Goal: Information Seeking & Learning: Learn about a topic

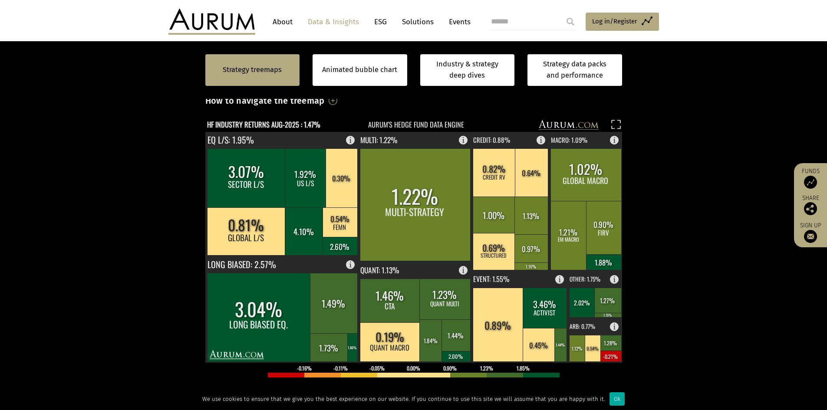
scroll to position [217, 0]
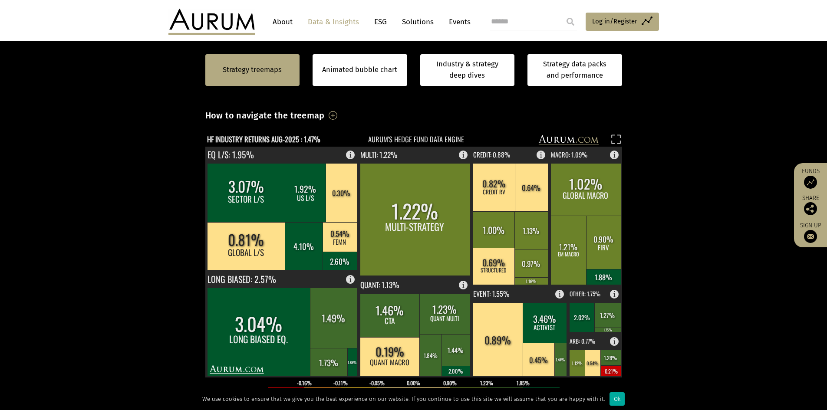
click at [682, 246] on section "Strategy treemaps Animated bubble chart Industry & strategy deep dives Strategy…" at bounding box center [413, 287] width 827 height 542
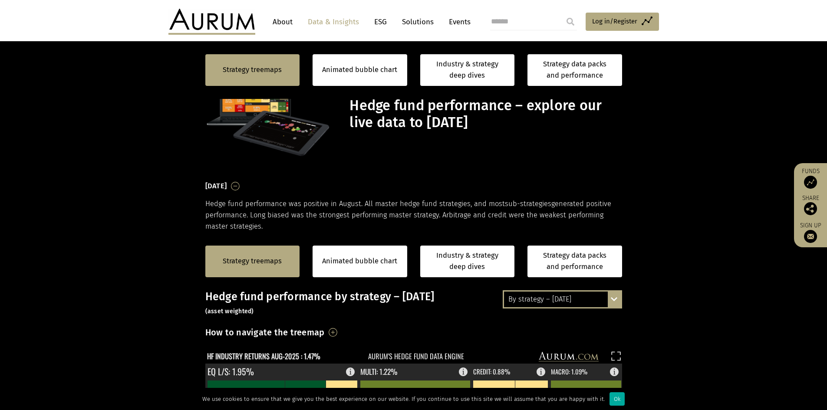
scroll to position [217, 0]
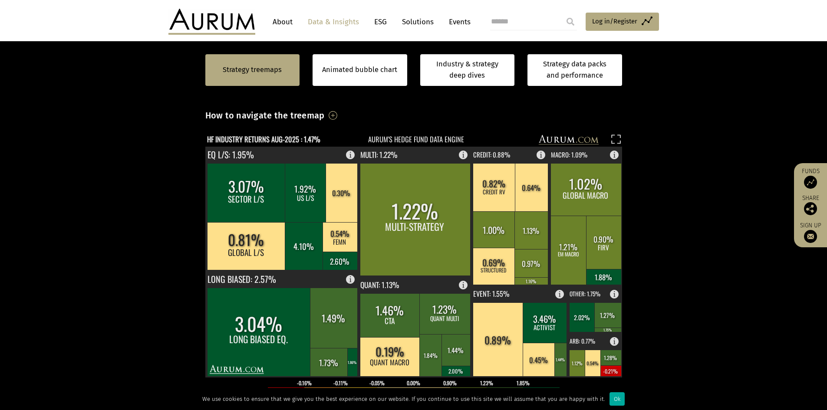
click at [148, 269] on section "Strategy treemaps Animated bubble chart Industry & strategy deep dives Strategy…" at bounding box center [413, 287] width 827 height 542
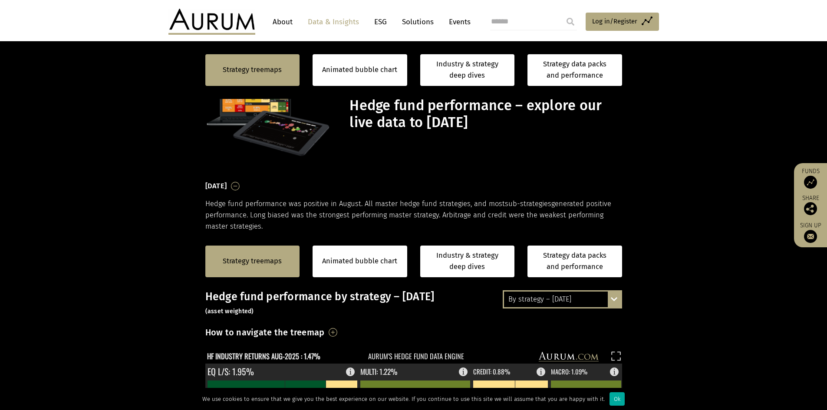
scroll to position [217, 0]
